Goal: Check status

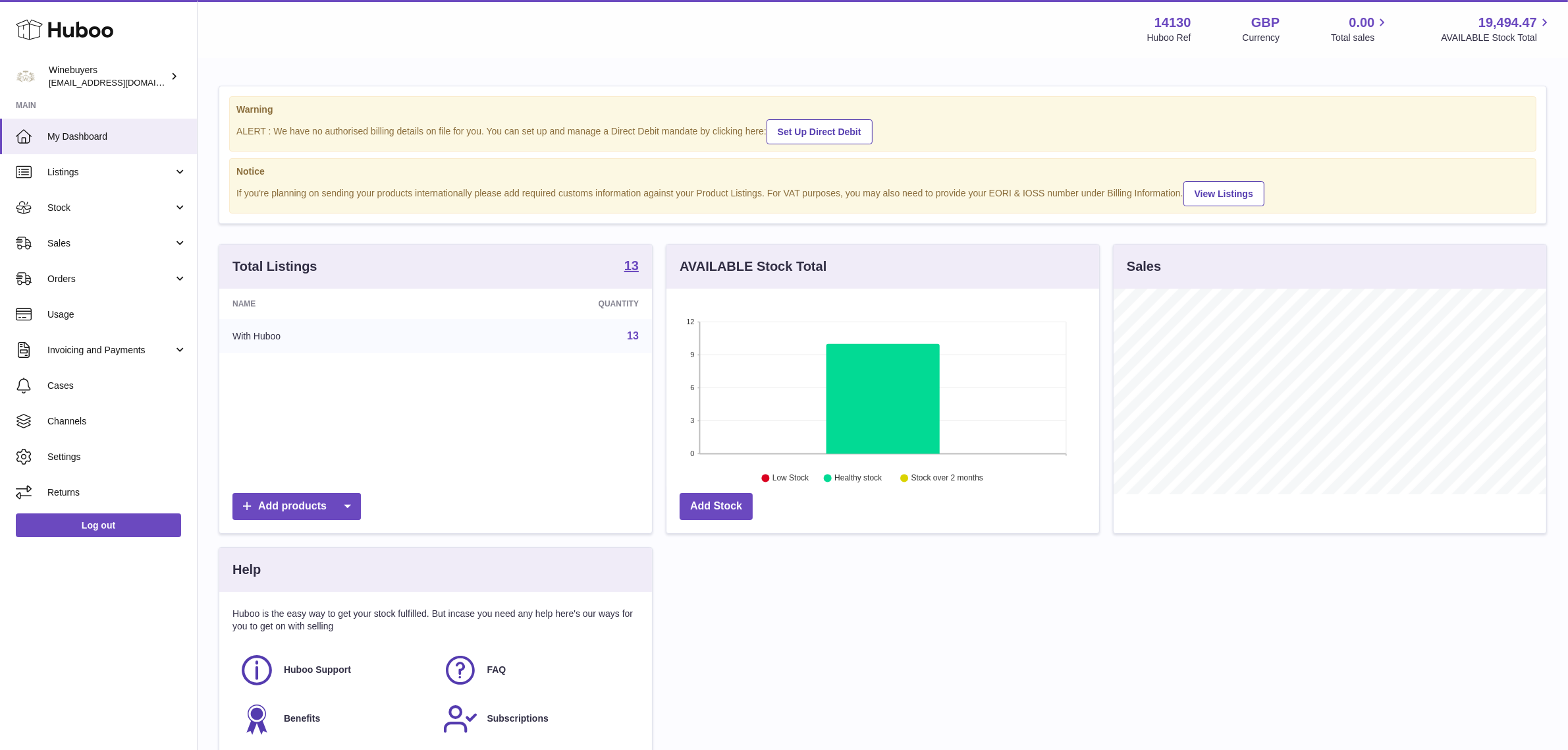
scroll to position [205, 433]
click at [84, 319] on span "Usage" at bounding box center [117, 314] width 139 height 12
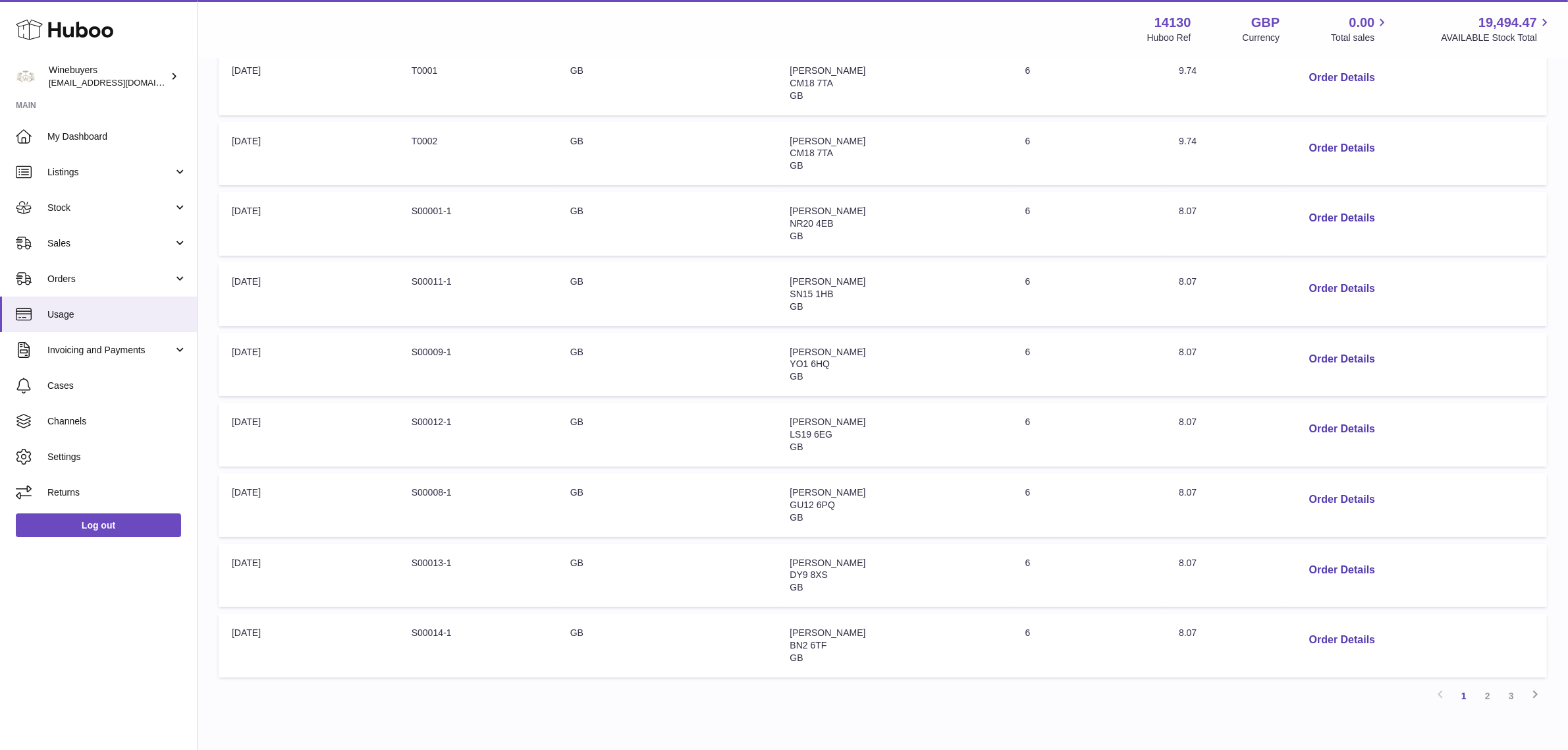
scroll to position [405, 0]
click at [1515, 623] on link "3" at bounding box center [1511, 624] width 24 height 24
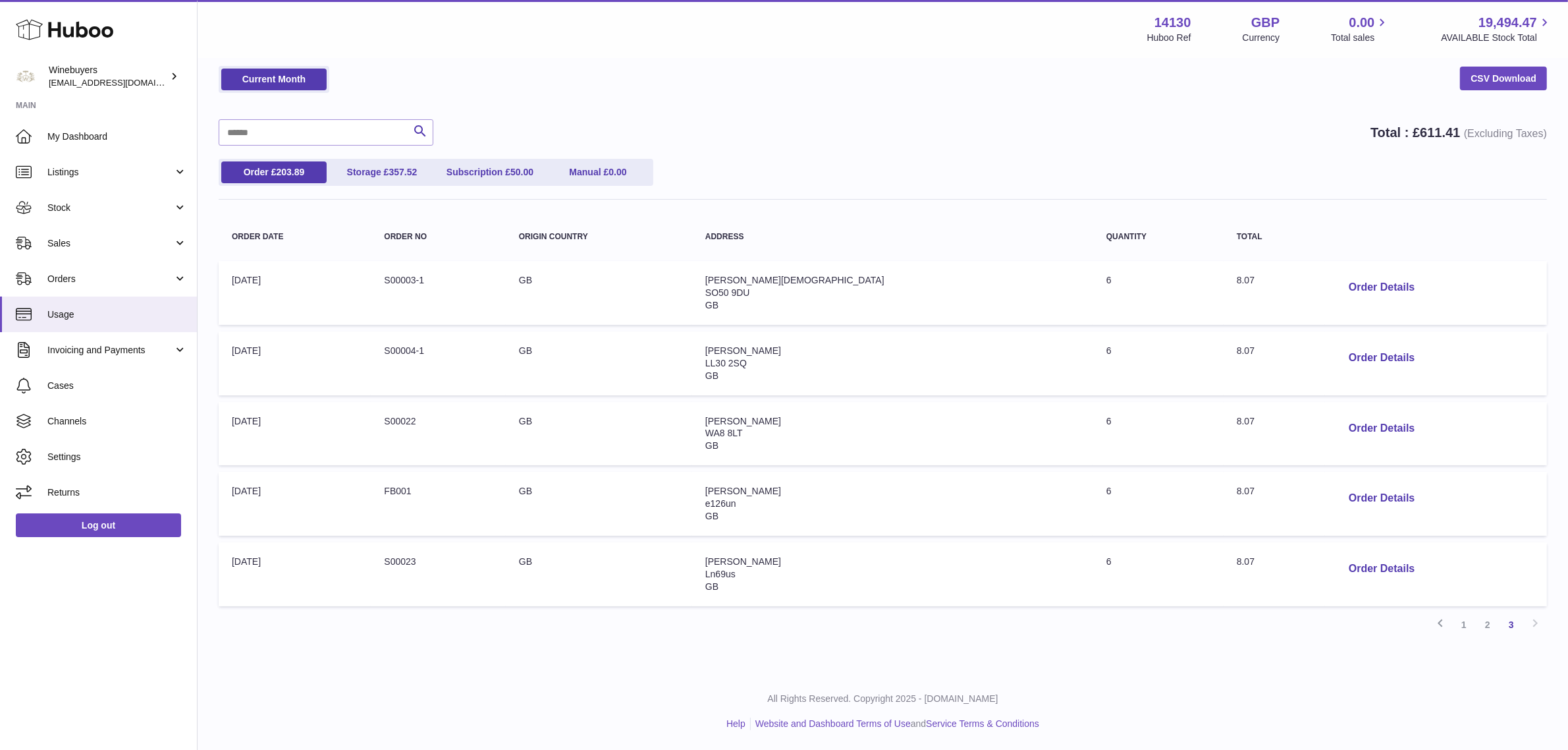
scroll to position [53, 0]
click at [91, 247] on span "Sales" at bounding box center [110, 244] width 126 height 12
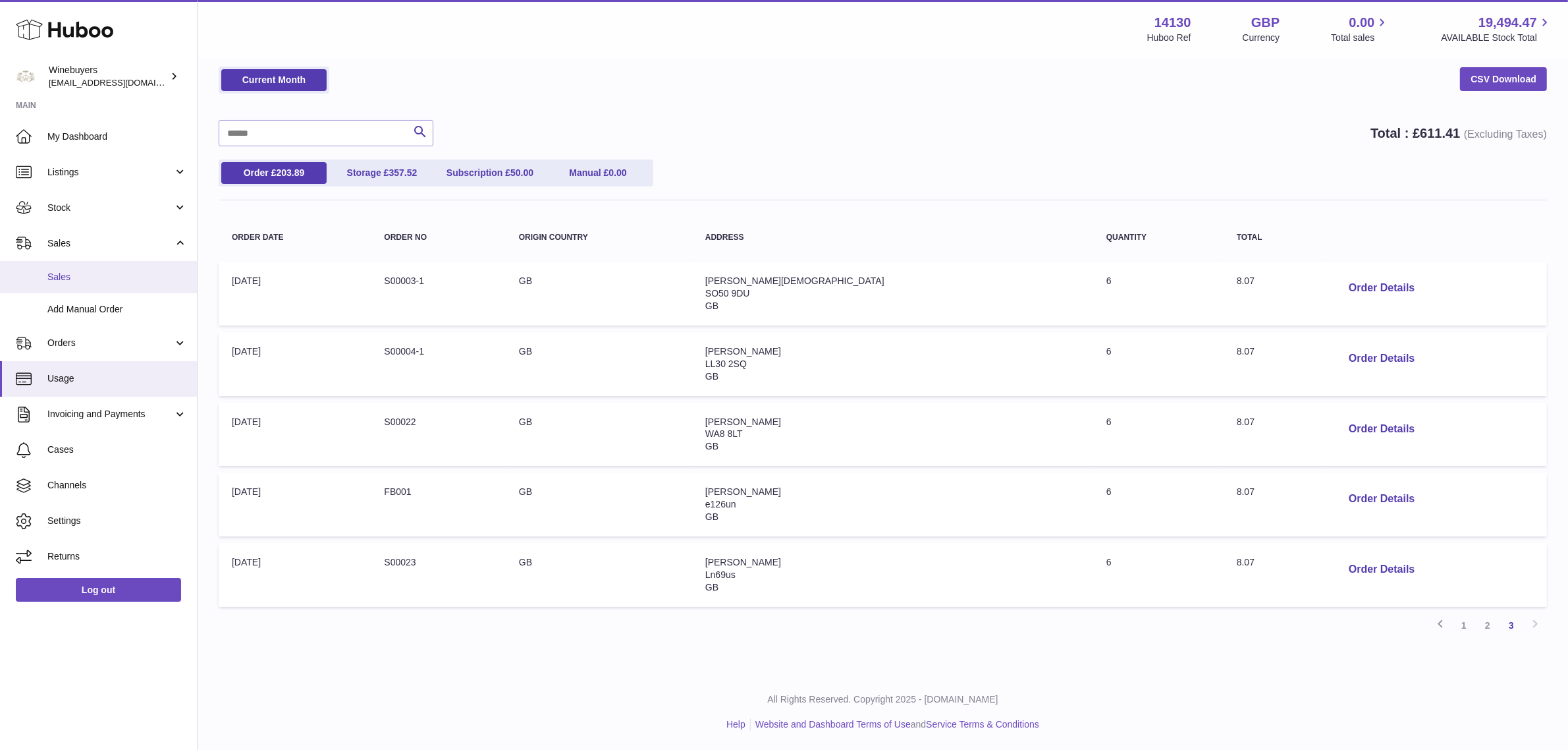
click at [90, 277] on span "Sales" at bounding box center [117, 277] width 139 height 12
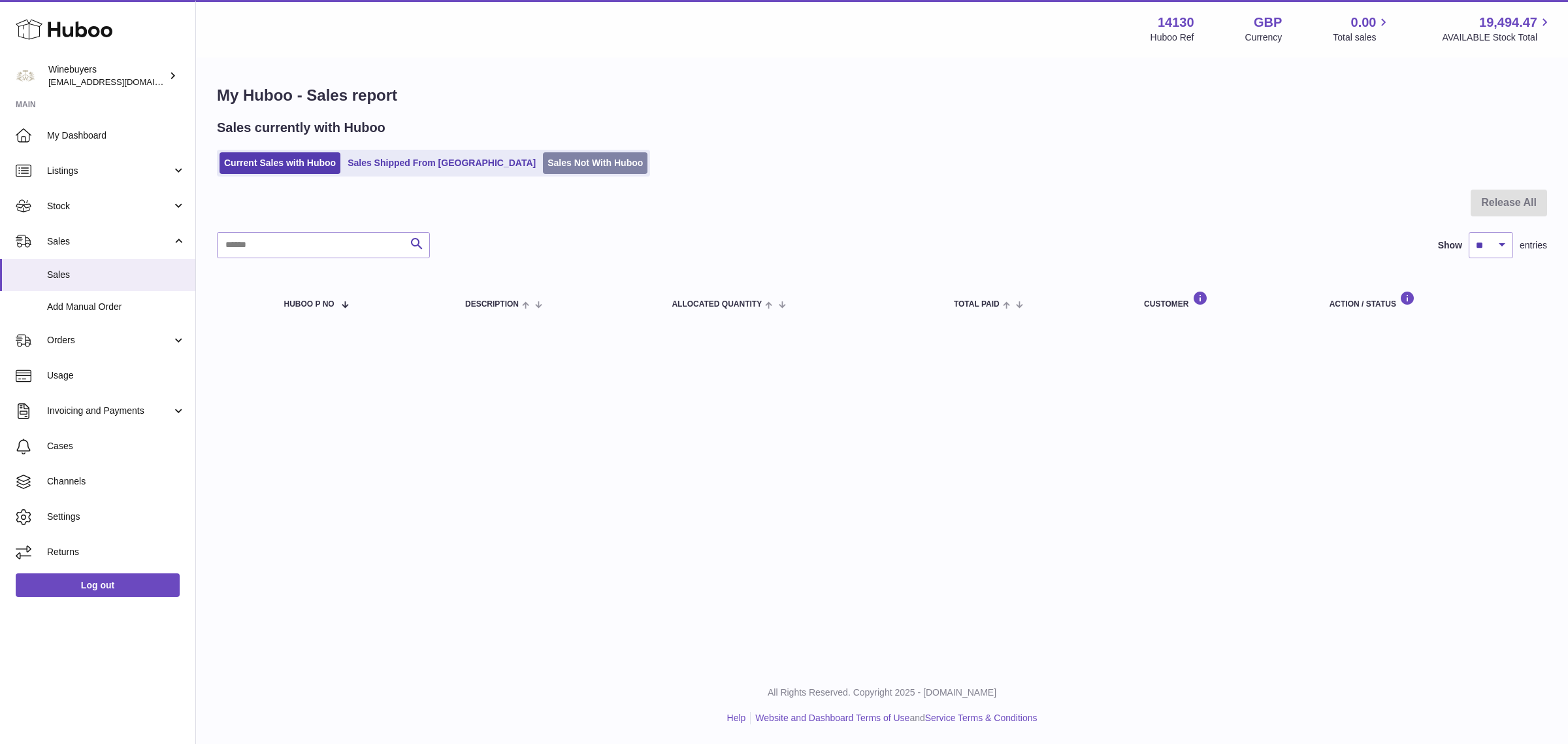
click at [542, 165] on link "Sales Not With Huboo" at bounding box center [594, 163] width 104 height 22
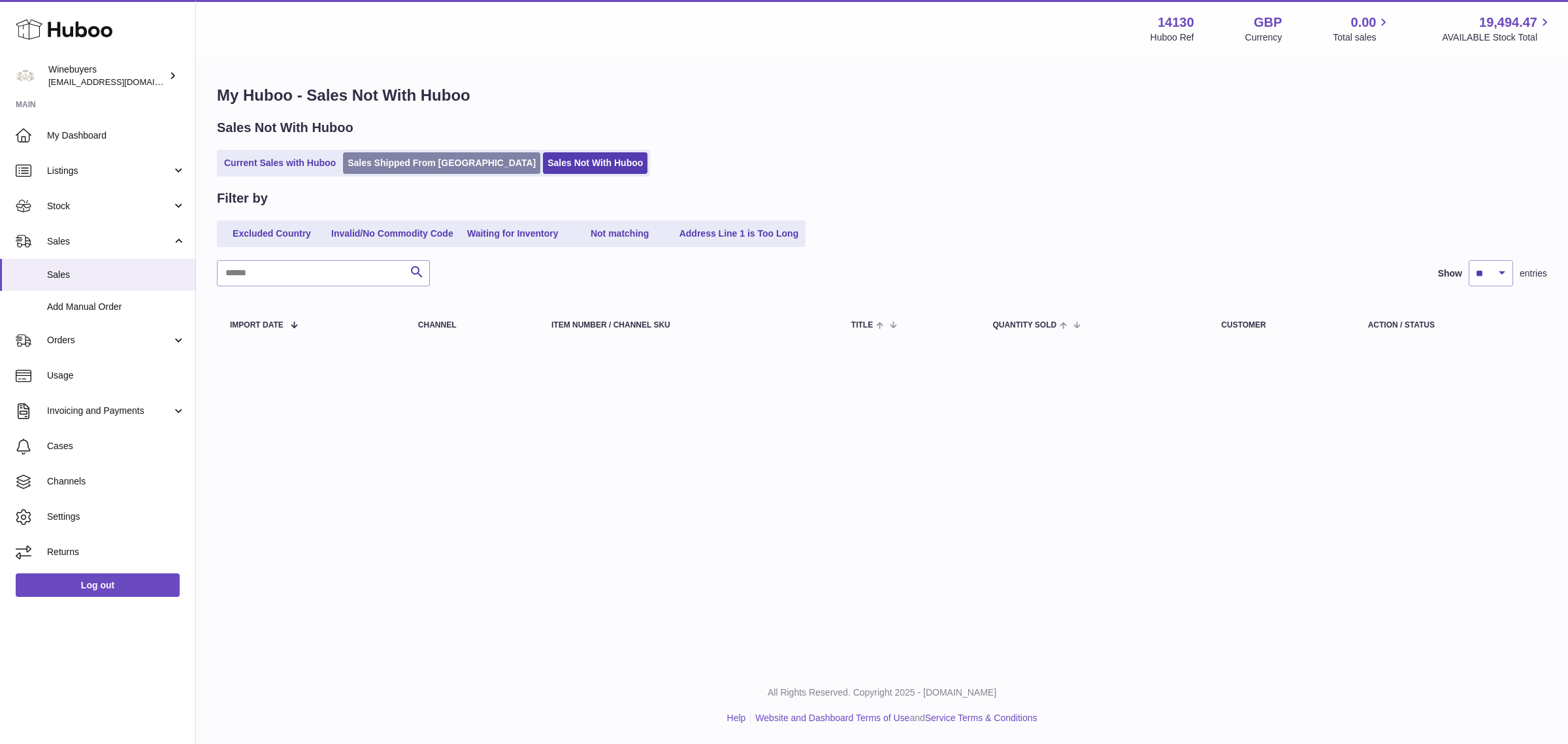
click at [474, 158] on link "Sales Shipped From [GEOGRAPHIC_DATA]" at bounding box center [441, 163] width 197 height 22
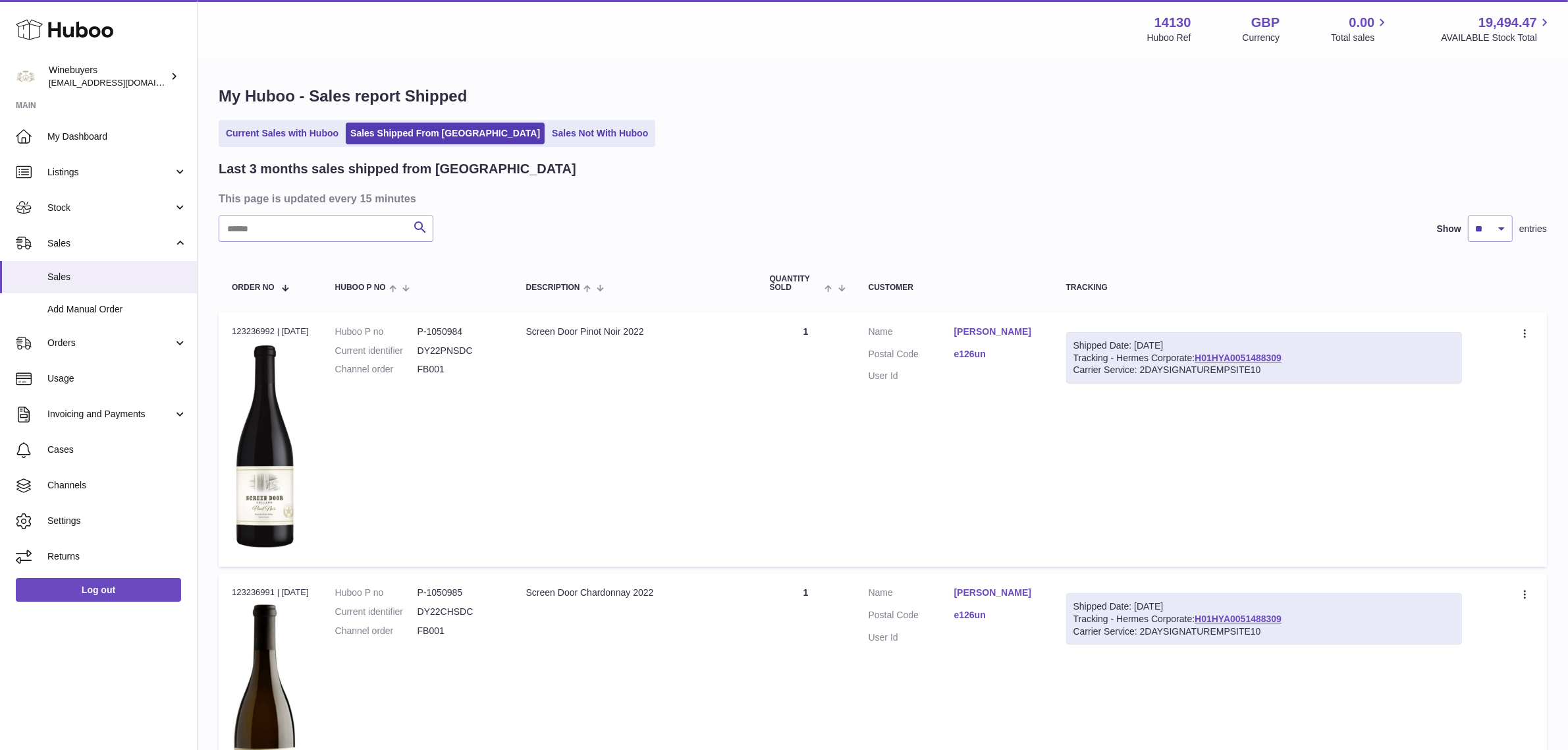
click at [1267, 349] on div "Shipped Date: 21st Aug 2025" at bounding box center [1264, 346] width 382 height 12
click at [1255, 354] on link "H01HYA0051488309" at bounding box center [1237, 357] width 87 height 11
click at [1262, 613] on link "H01HYA0051488309" at bounding box center [1237, 619] width 87 height 11
drag, startPoint x: 953, startPoint y: 615, endPoint x: 1002, endPoint y: 616, distance: 49.0
click at [1002, 616] on dl "Customer Name Frederic Billet Postal Code e126un User Id" at bounding box center [954, 619] width 171 height 64
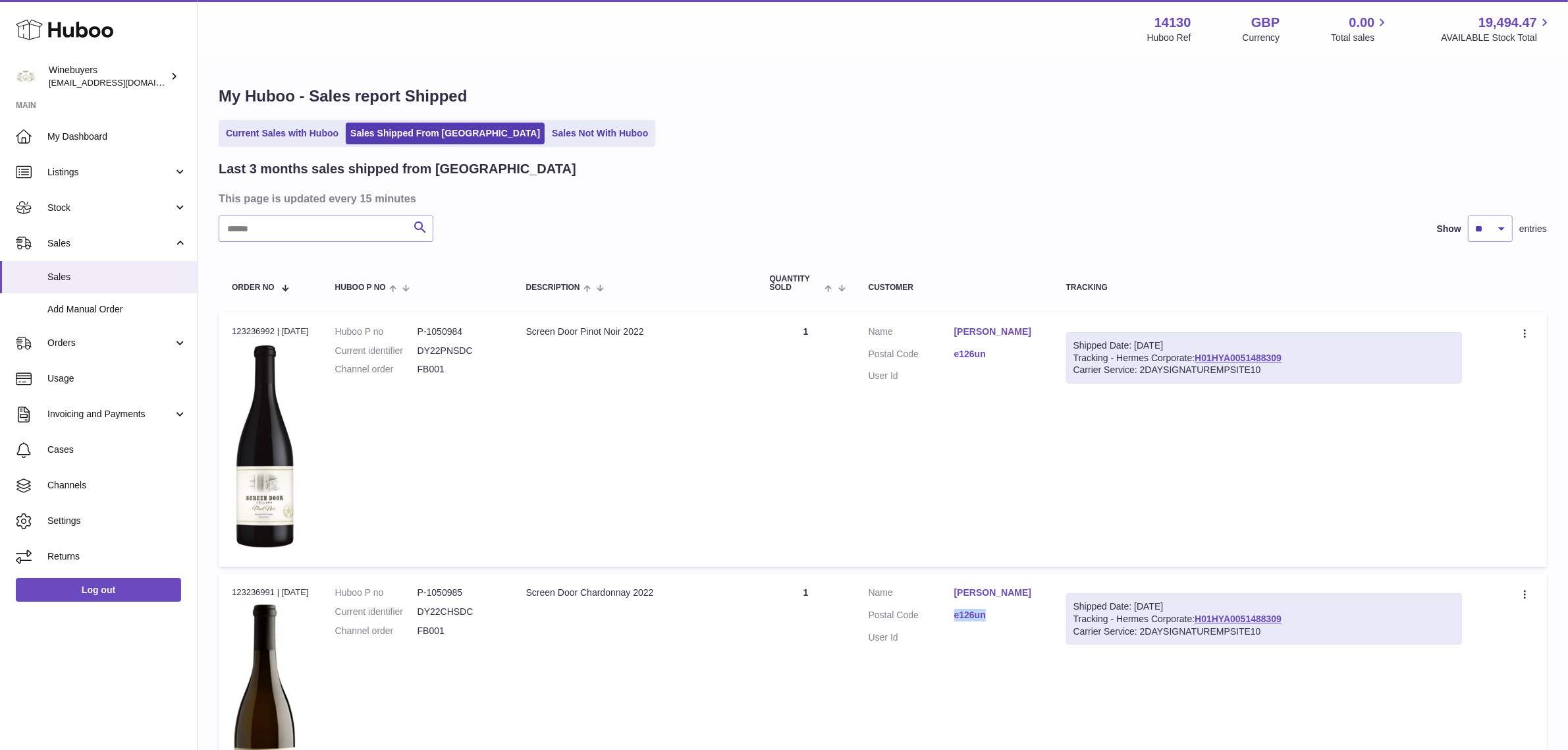
copy dl "e126un"
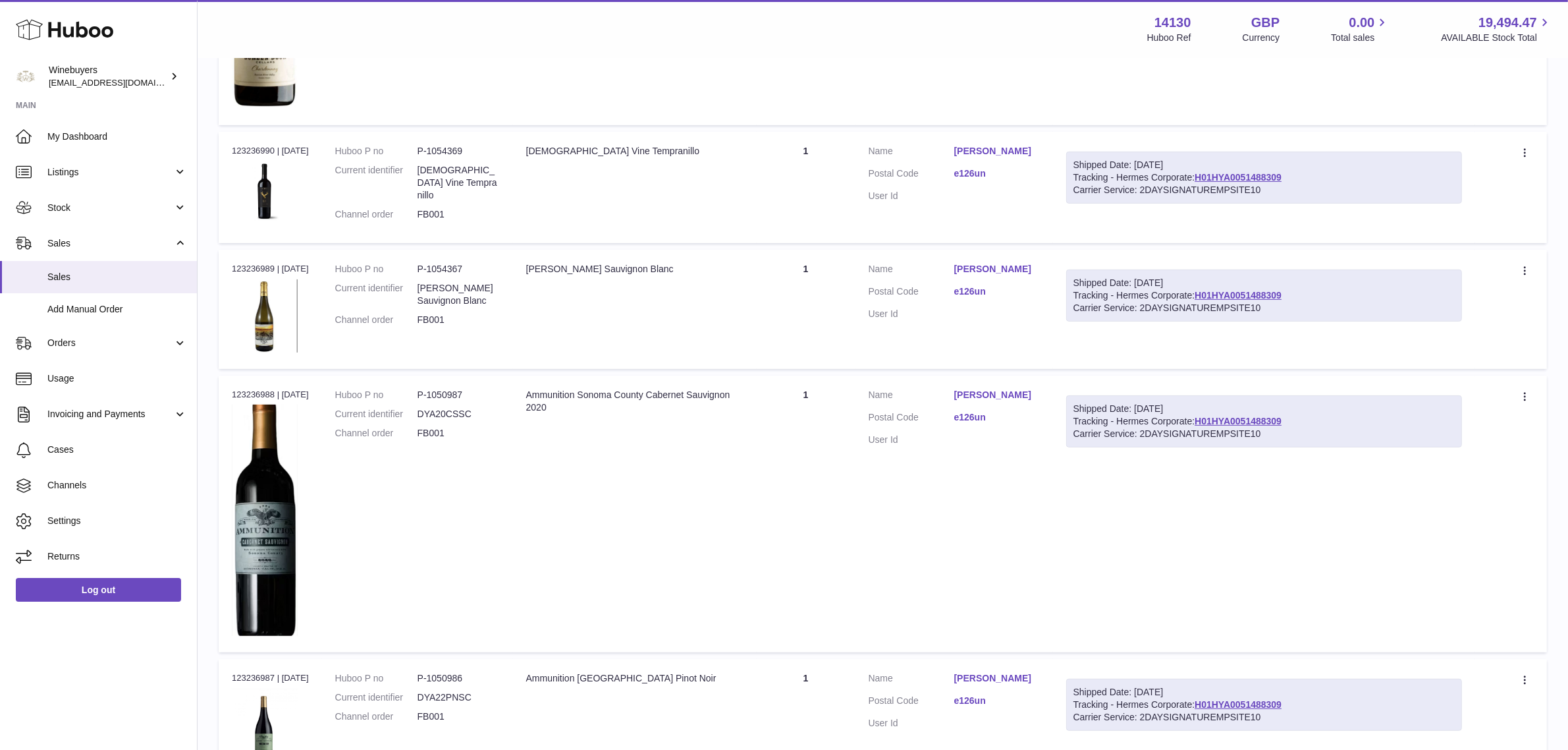
scroll to position [1153, 0]
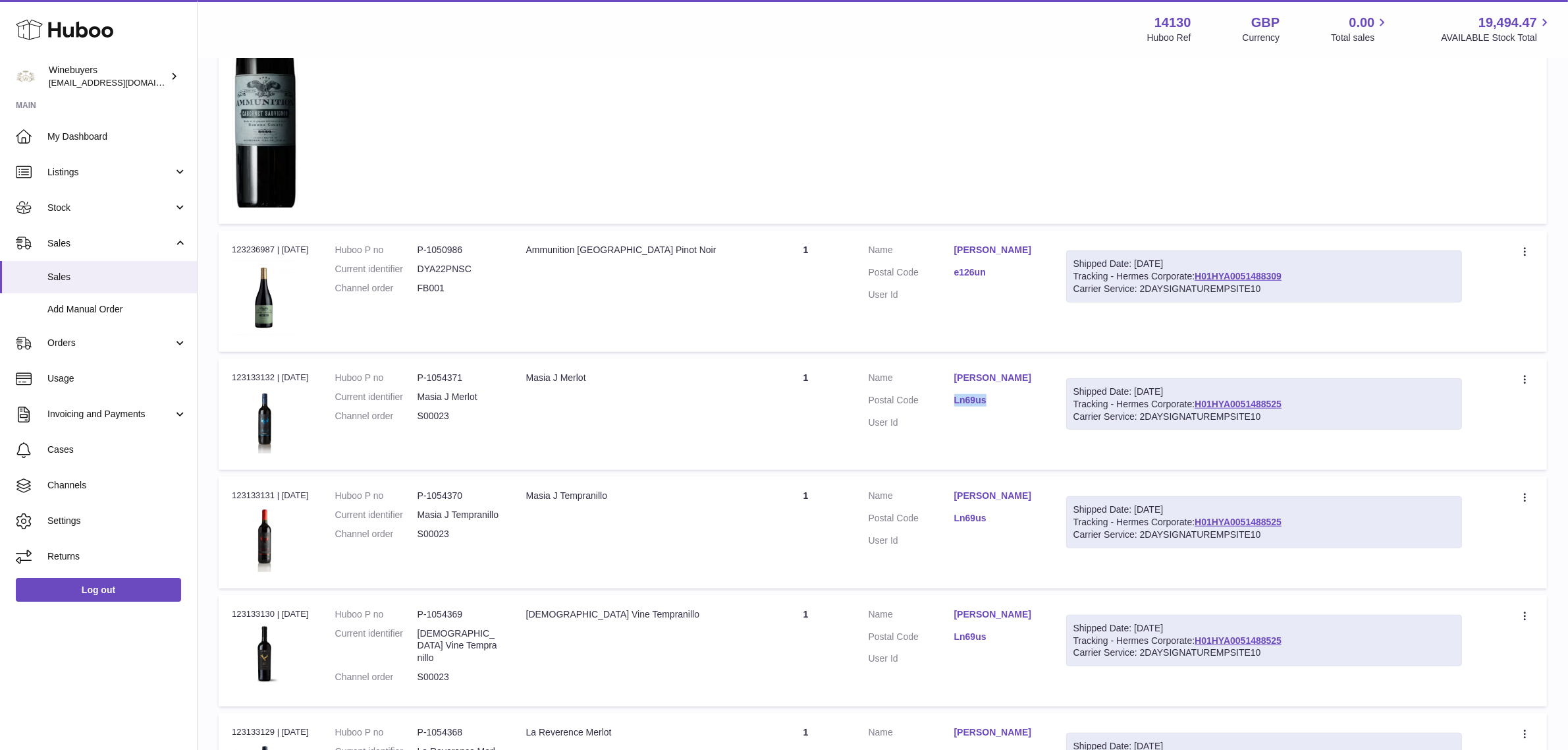
drag, startPoint x: 958, startPoint y: 401, endPoint x: 1002, endPoint y: 402, distance: 44.0
click at [1002, 402] on dl "Customer Name Donna Gray Postal Code Ln69us User Id" at bounding box center [954, 403] width 171 height 64
copy dl "Ln69us"
click at [1273, 402] on link "H01HYA0051488525" at bounding box center [1237, 404] width 87 height 11
